Goal: Task Accomplishment & Management: Manage account settings

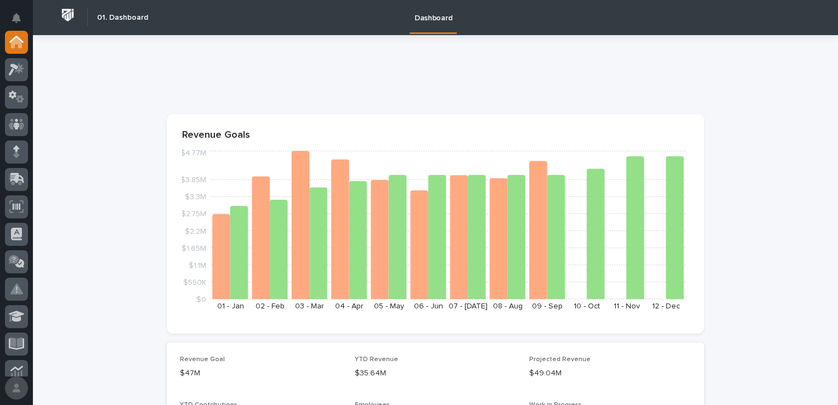
click at [18, 389] on button "button" at bounding box center [16, 387] width 23 height 23
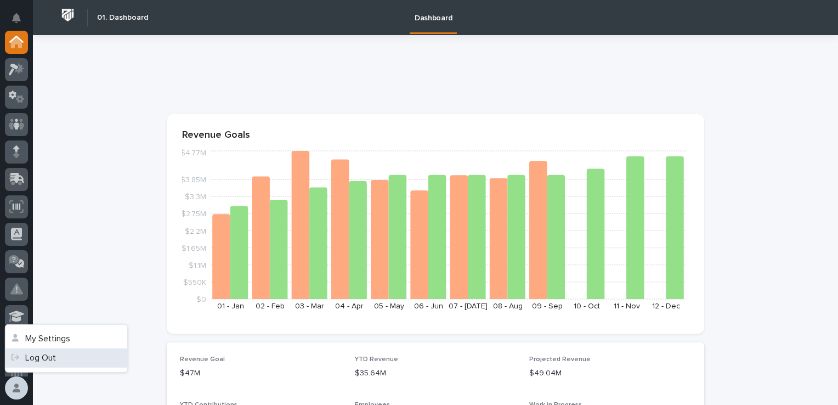
click at [34, 363] on link "Log Out" at bounding box center [66, 357] width 122 height 19
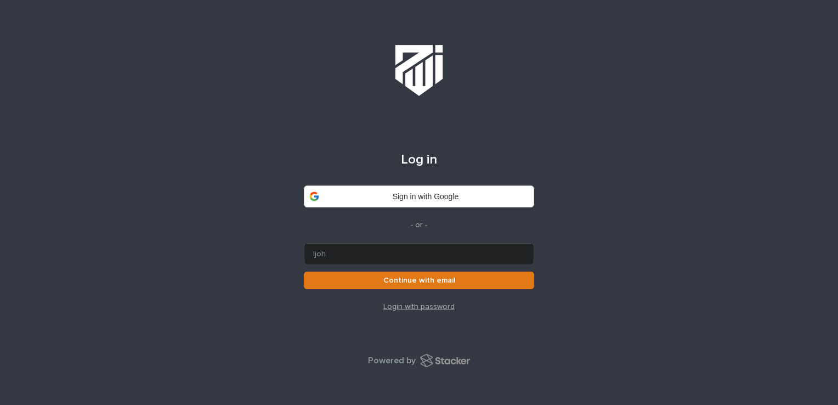
type input "[EMAIL_ADDRESS][DOMAIN_NAME]"
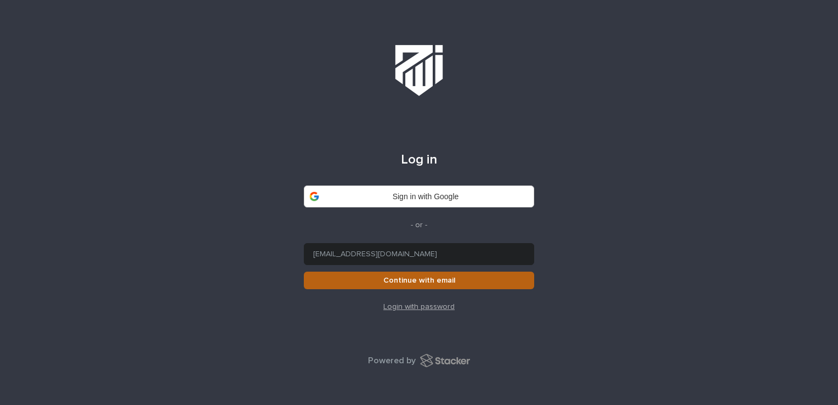
click at [423, 282] on span "Continue with email" at bounding box center [419, 280] width 72 height 8
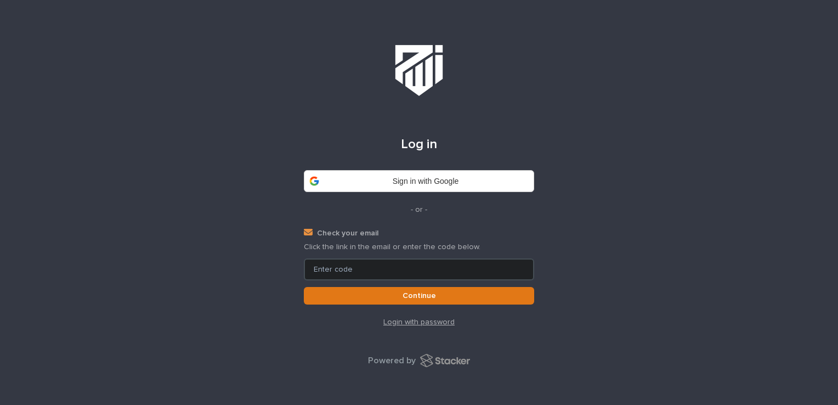
click at [412, 262] on input at bounding box center [419, 269] width 230 height 22
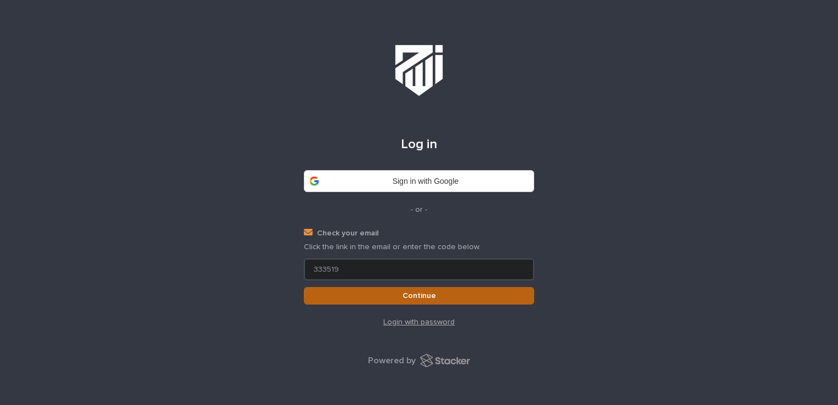
type input "333519"
click at [427, 300] on button "Continue" at bounding box center [419, 296] width 230 height 18
